Goal: Transaction & Acquisition: Subscribe to service/newsletter

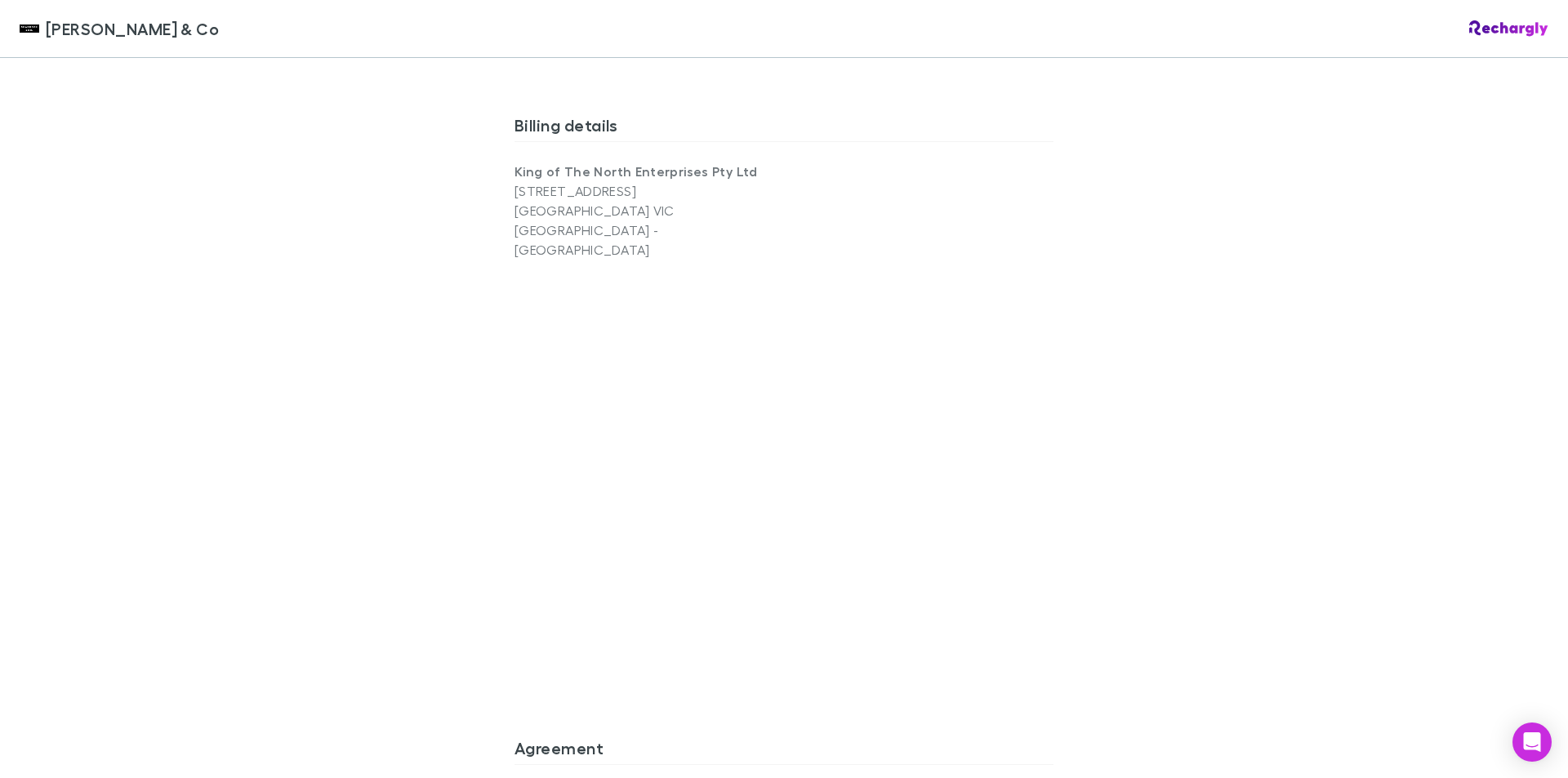
scroll to position [1055, 0]
drag, startPoint x: 1360, startPoint y: 583, endPoint x: 1325, endPoint y: 598, distance: 38.1
click at [1359, 583] on div "Shaddock & Co Shaddock & Co Software subscriptions agreement Shaddock & Co has …" at bounding box center [784, 389] width 1568 height 778
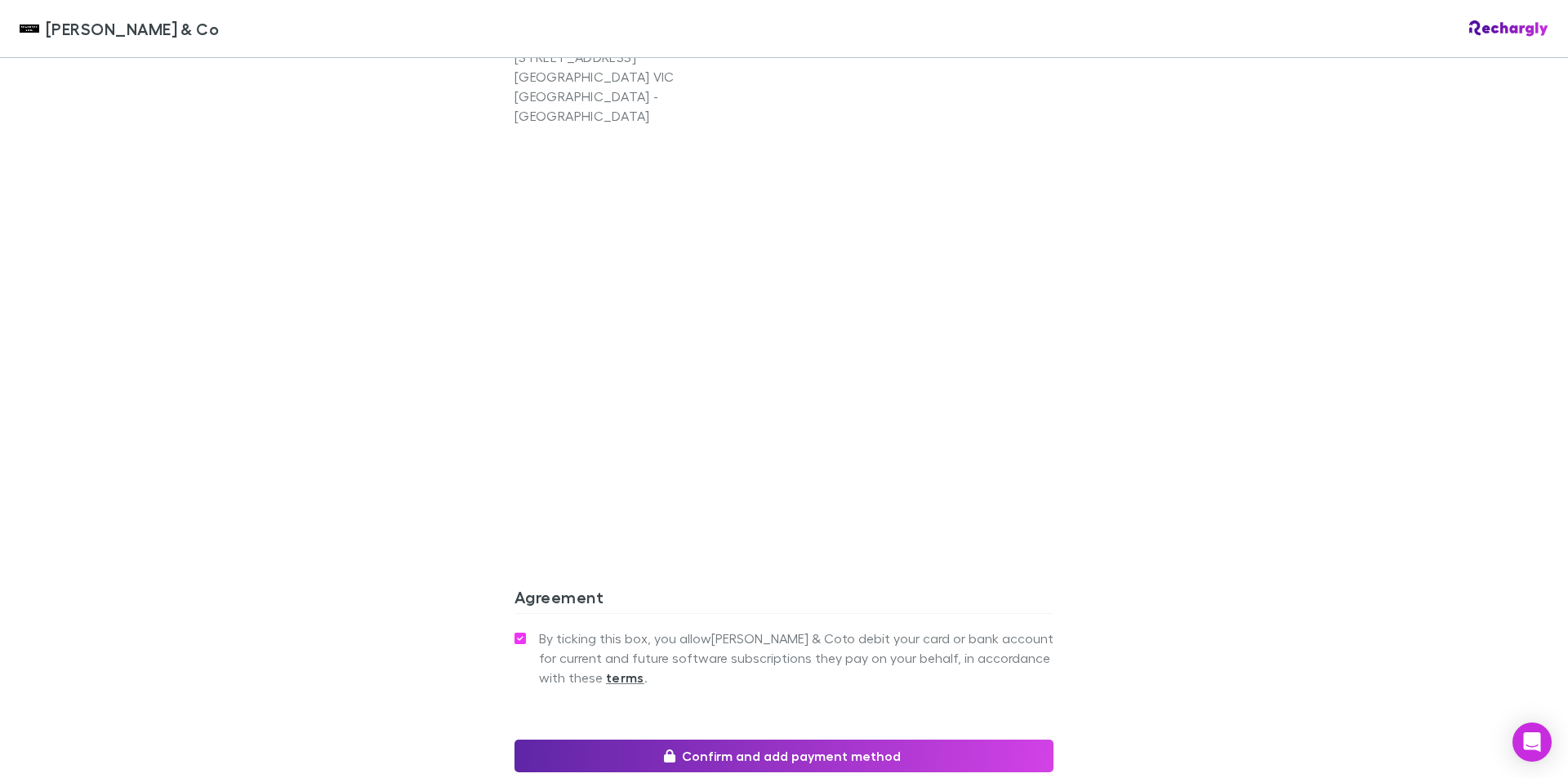
scroll to position [1332, 0]
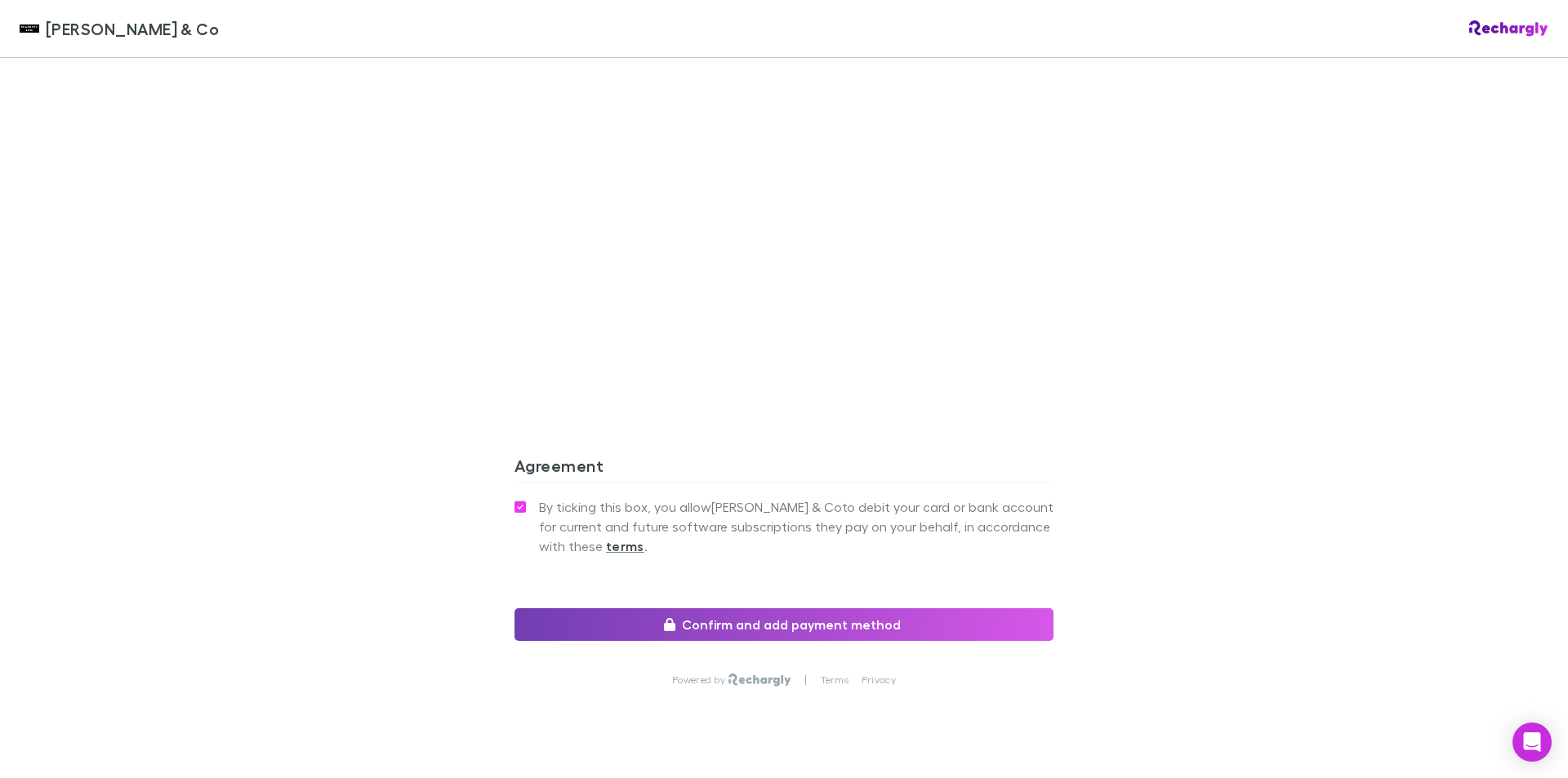
click at [837, 608] on button "Confirm and add payment method" at bounding box center [784, 624] width 539 height 33
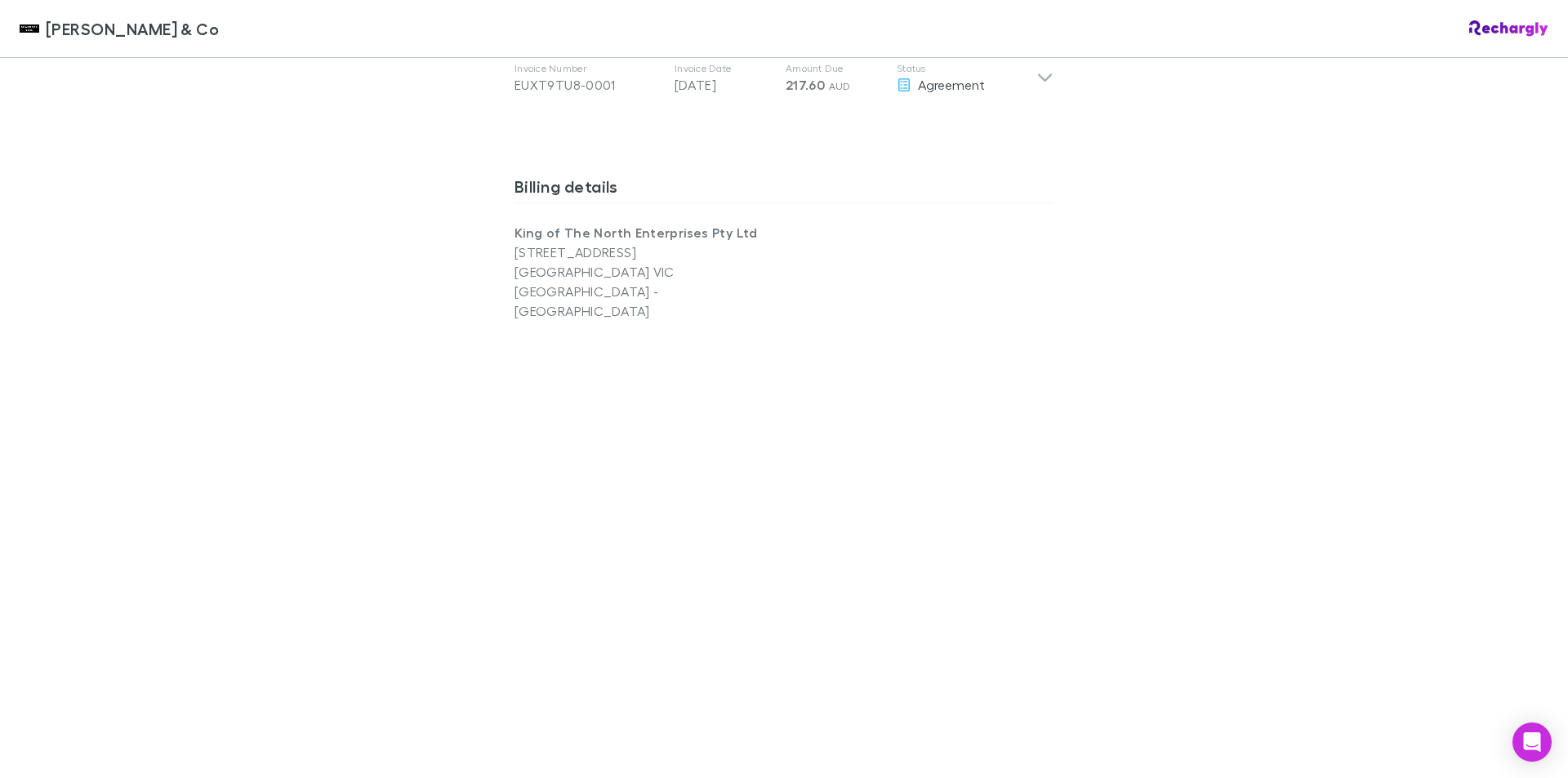
scroll to position [679, 0]
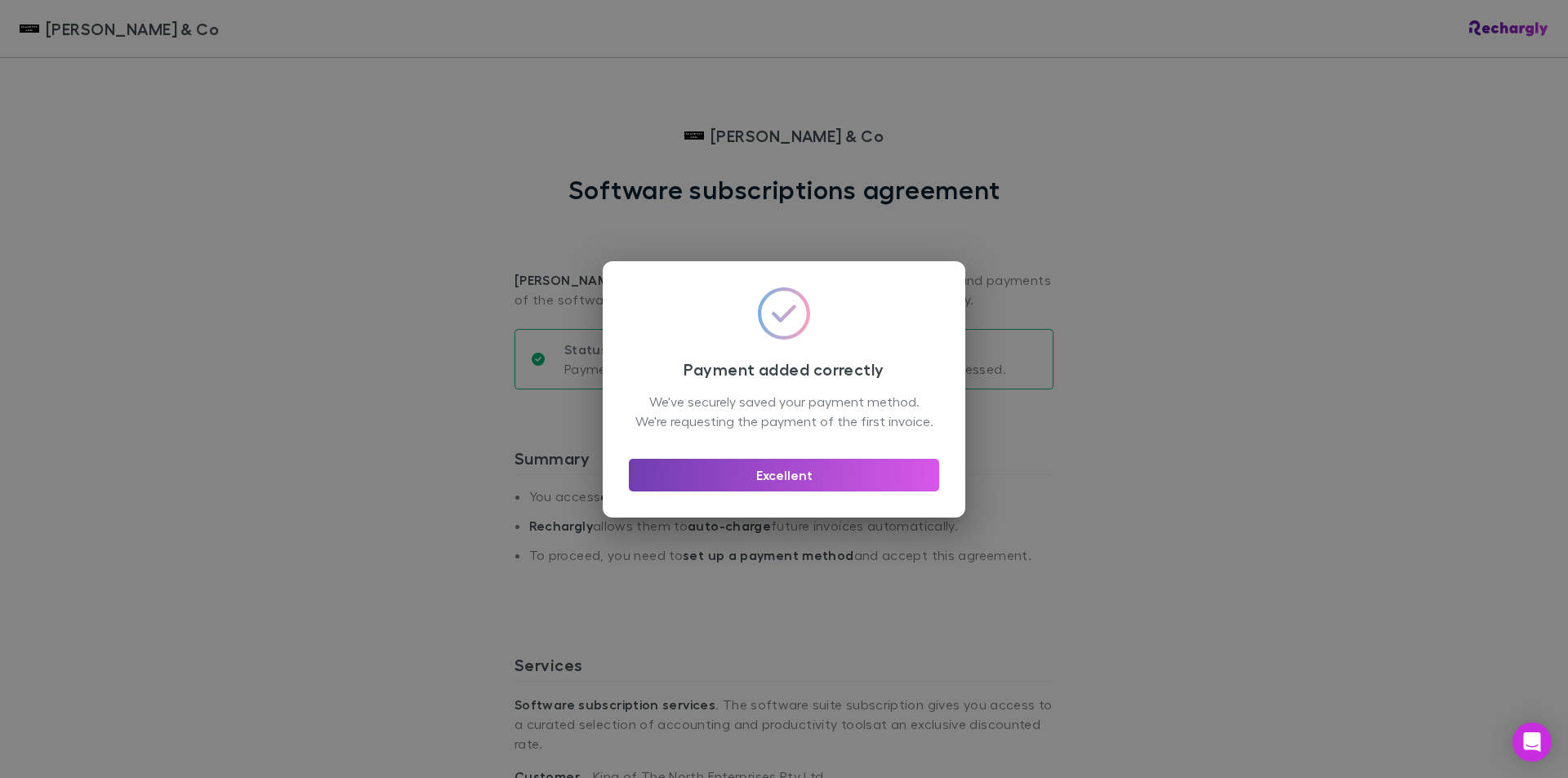
click at [750, 473] on button "Excellent" at bounding box center [784, 475] width 310 height 33
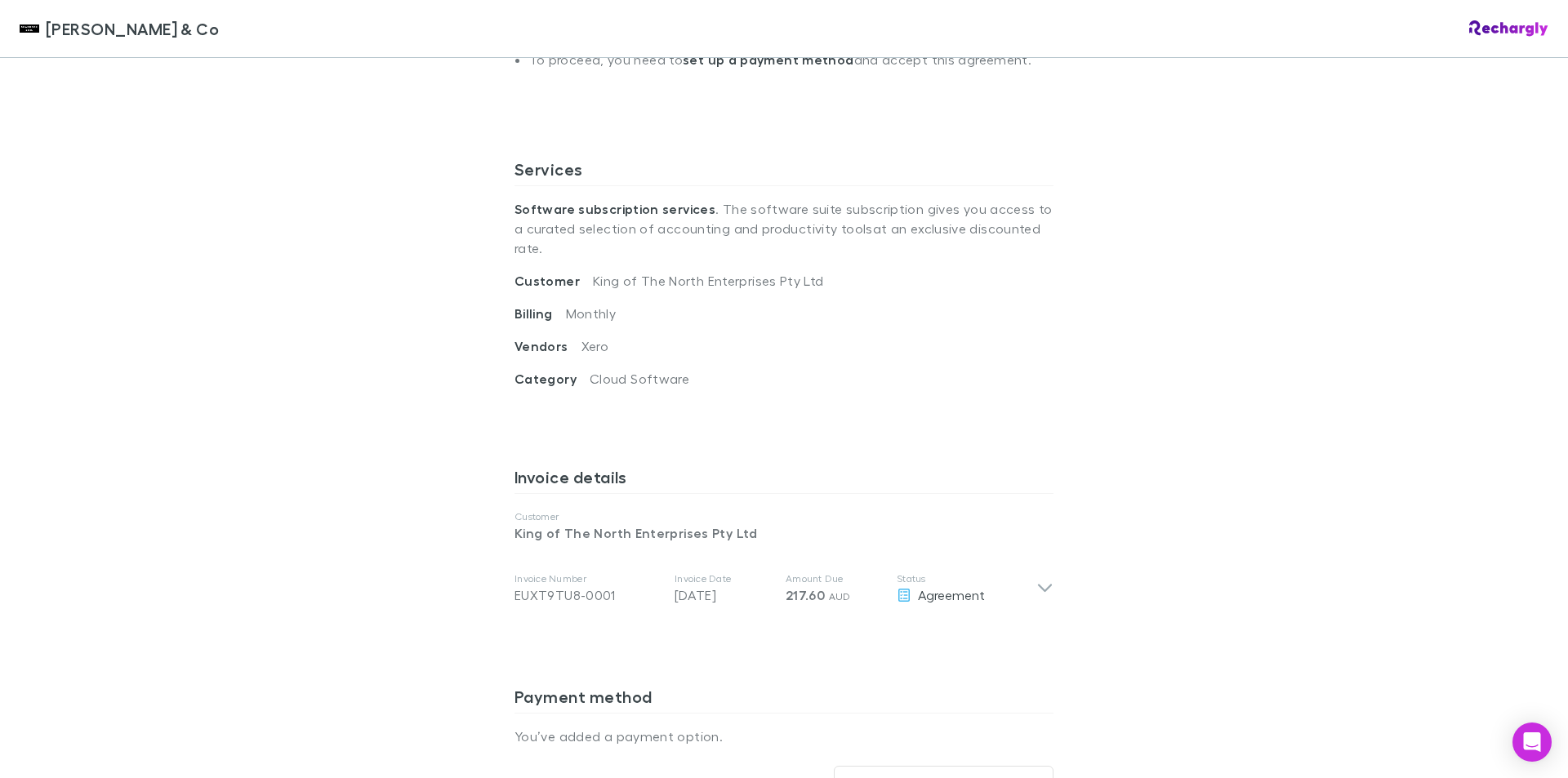
scroll to position [345, 0]
